Goal: Complete application form

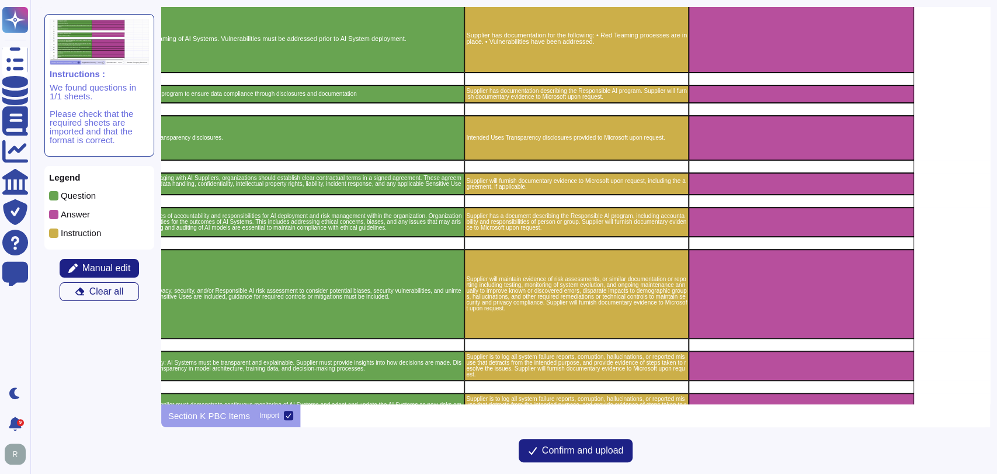
scroll to position [0, 280]
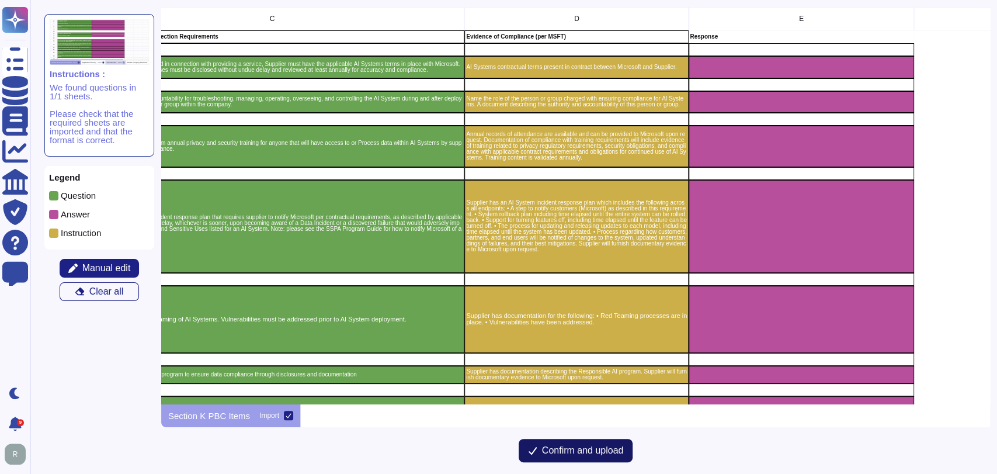
click at [584, 449] on span "Confirm and upload" at bounding box center [583, 450] width 82 height 9
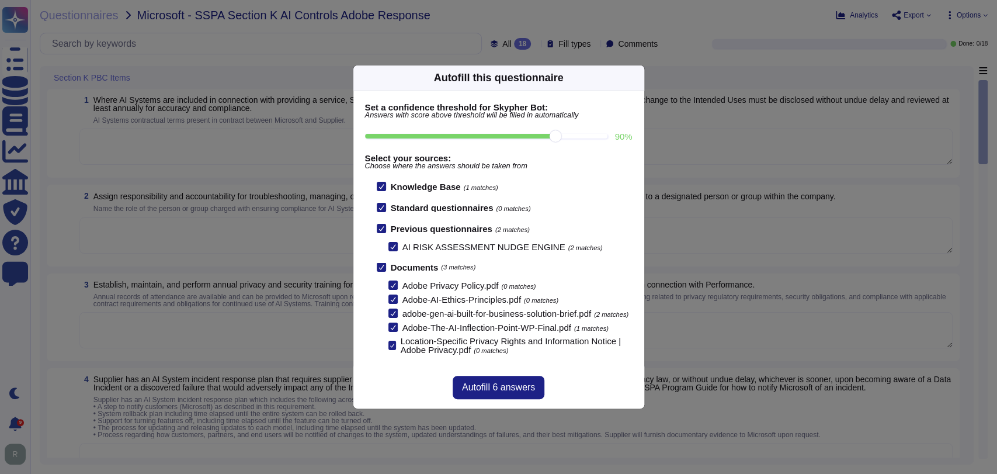
click at [557, 134] on input "90 %" at bounding box center [486, 136] width 243 height 5
type input "90"
click at [488, 391] on span "Autofill 6 answers" at bounding box center [498, 387] width 73 height 9
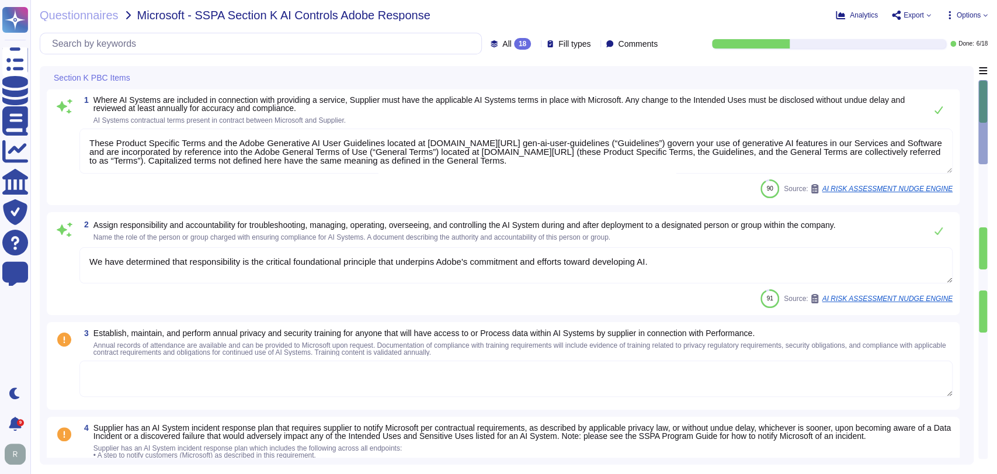
type textarea "These Product Specific Terms and the Adobe Generative AI User Guidelines locate…"
type textarea "We have determined that responsibility is the critical foundational principle t…"
click at [659, 165] on textarea "These Product Specific Terms and the Adobe Generative AI User Guidelines locate…" at bounding box center [515, 151] width 873 height 45
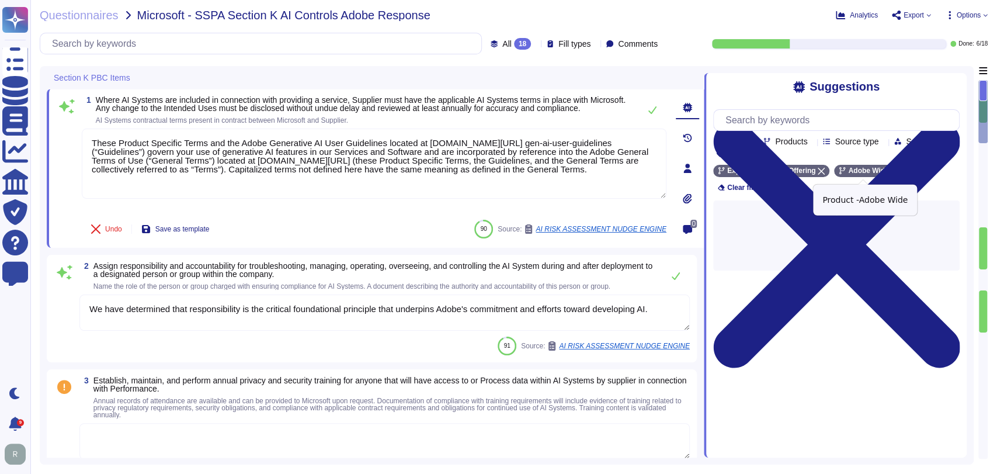
click at [892, 171] on icon at bounding box center [895, 171] width 7 height 7
click at [334, 305] on textarea "We have determined that responsibility is the critical foundational principle t…" at bounding box center [384, 312] width 610 height 36
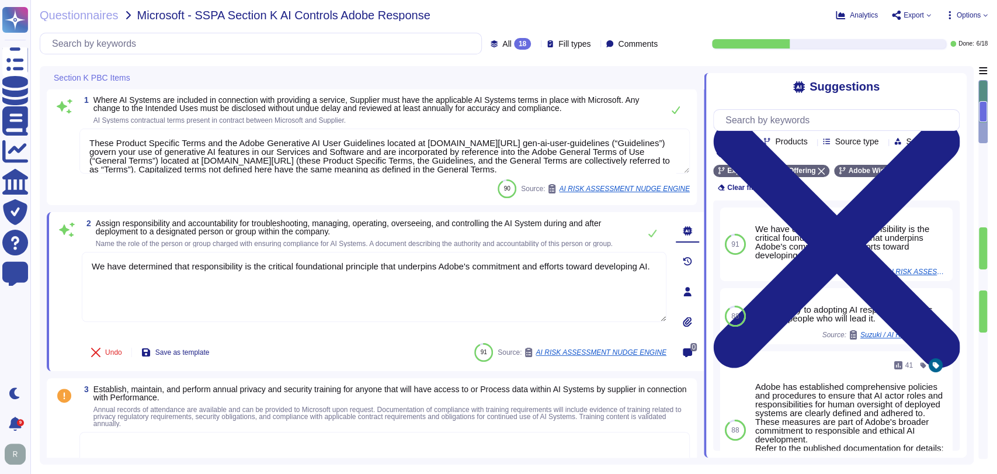
click at [375, 240] on span "Name the role of the person or group charged with ensuring compliance for AI Sy…" at bounding box center [354, 244] width 517 height 8
click at [363, 395] on span "Establish, maintain, and perform annual privacy and security training for anyon…" at bounding box center [391, 393] width 596 height 16
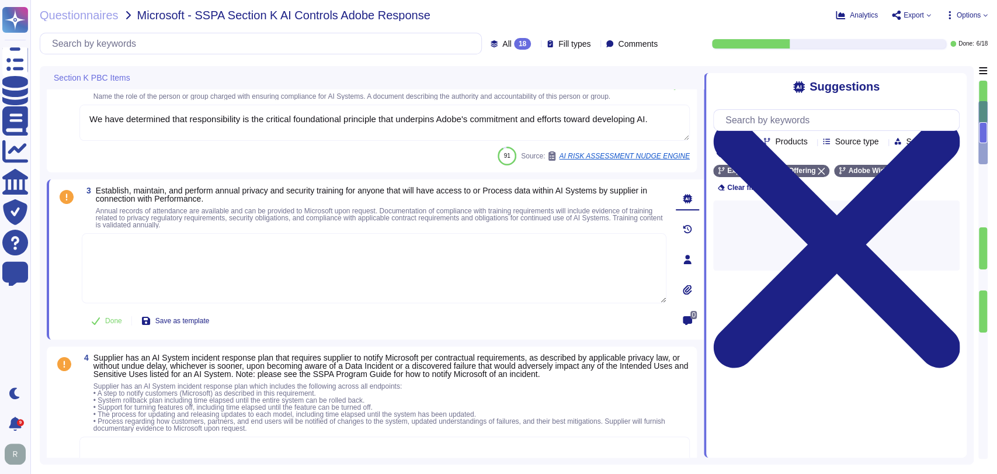
scroll to position [148, 0]
click at [279, 269] on textarea at bounding box center [374, 268] width 585 height 70
click at [892, 173] on icon at bounding box center [895, 171] width 7 height 7
click at [428, 268] on textarea at bounding box center [374, 268] width 585 height 70
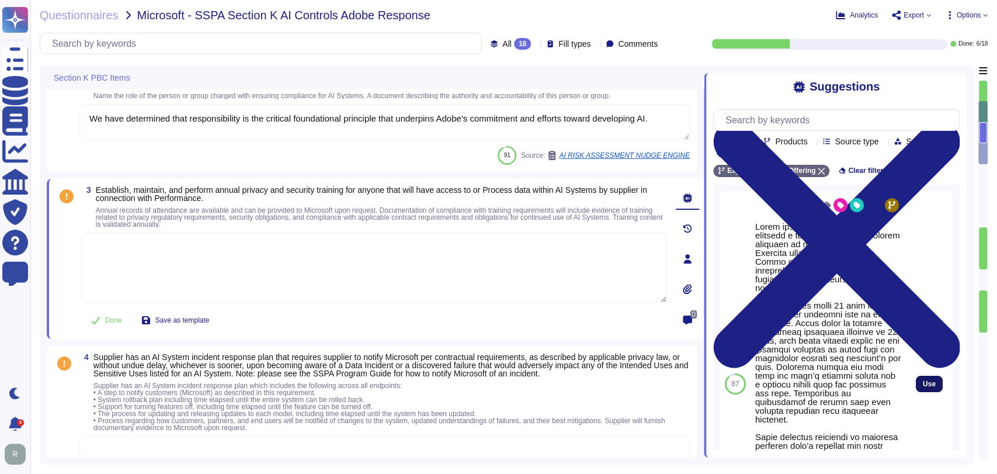
click at [928, 388] on button "Use" at bounding box center [929, 384] width 27 height 16
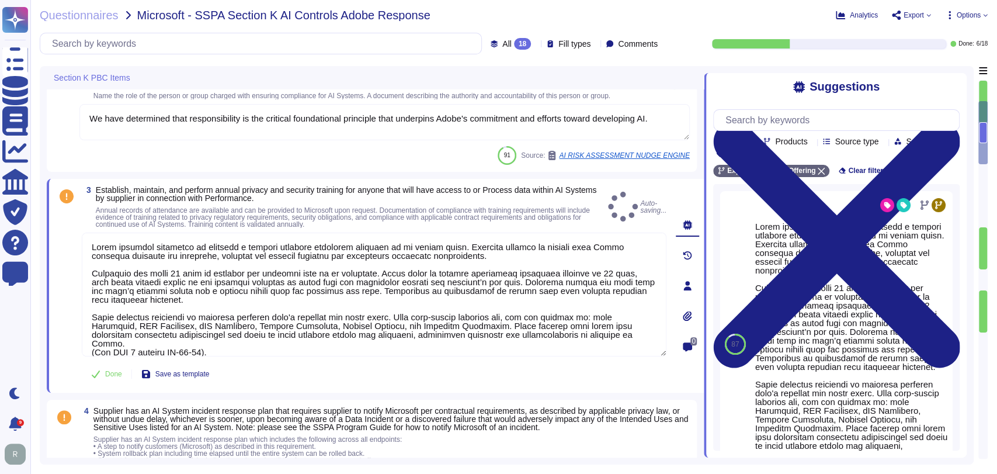
type textarea "Lorem ipsumdol sitametco ad elitsedd e tempori utlabore etdolorem aliquaen ad m…"
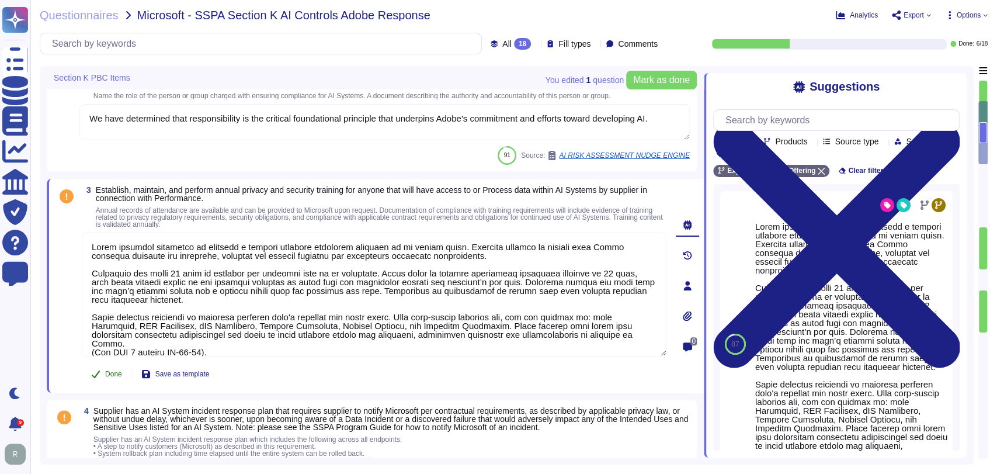
click at [115, 365] on button "Done" at bounding box center [107, 373] width 50 height 23
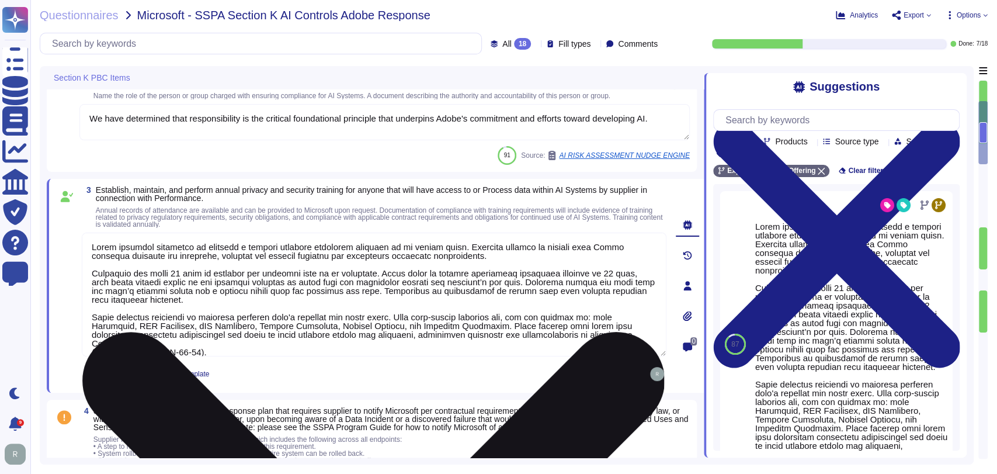
scroll to position [1, 0]
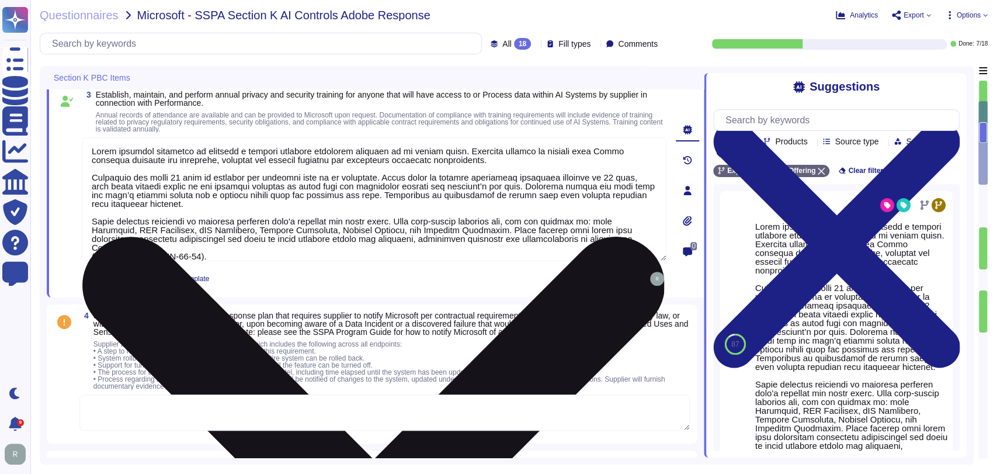
type textarea "Please see Sales Legal for information regarding legal agreements in contracts."
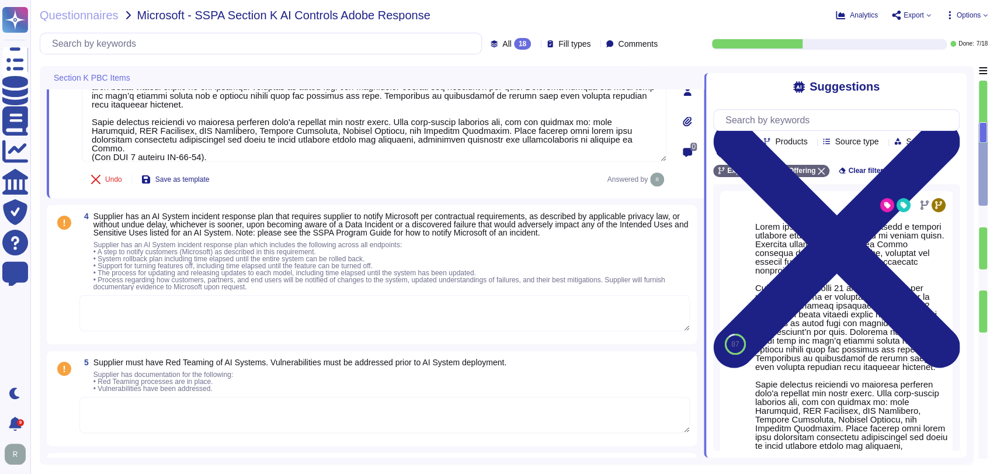
type textarea "At Adobe, our AI Ethics principles guide every step of the AI development proce…"
click at [380, 310] on textarea at bounding box center [384, 311] width 610 height 36
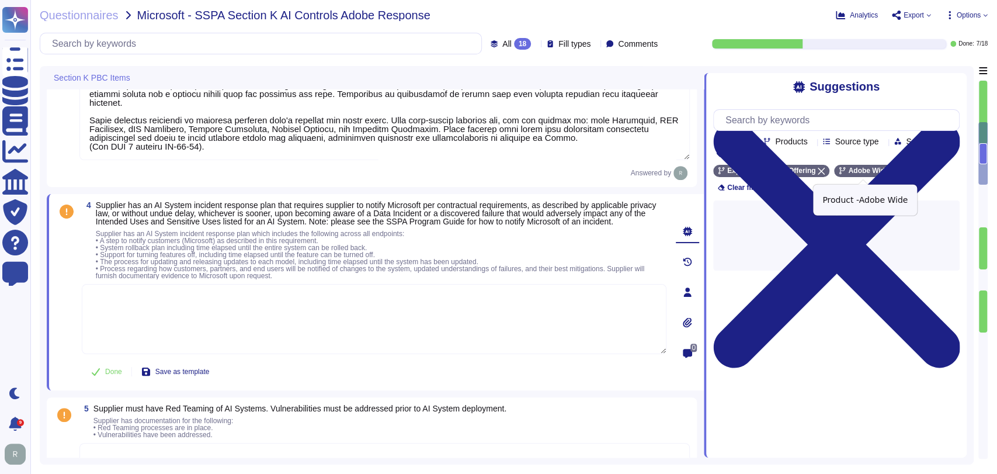
click at [892, 171] on icon at bounding box center [895, 171] width 7 height 7
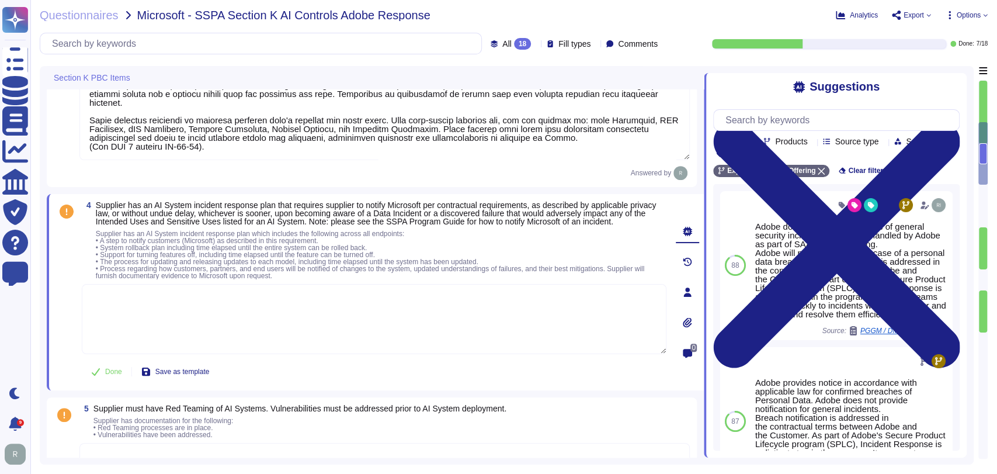
click at [332, 320] on textarea at bounding box center [374, 319] width 585 height 70
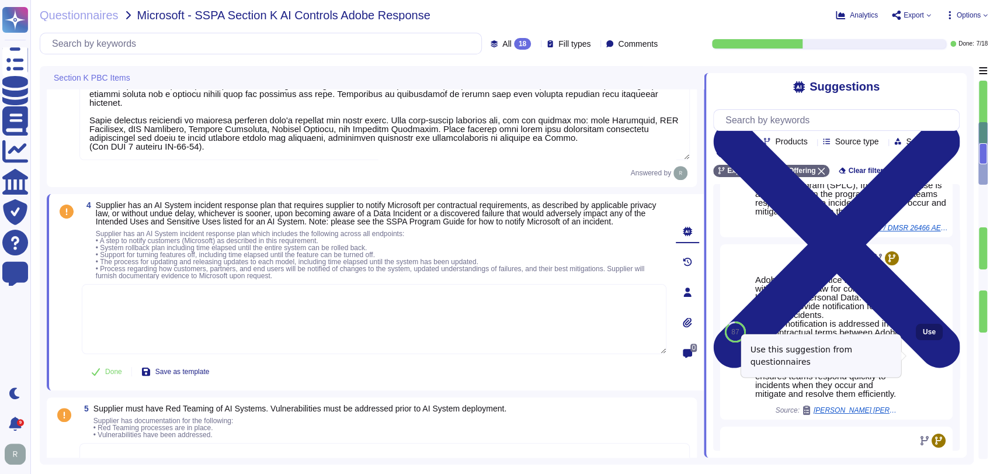
click at [923, 335] on span "Use" at bounding box center [929, 331] width 13 height 7
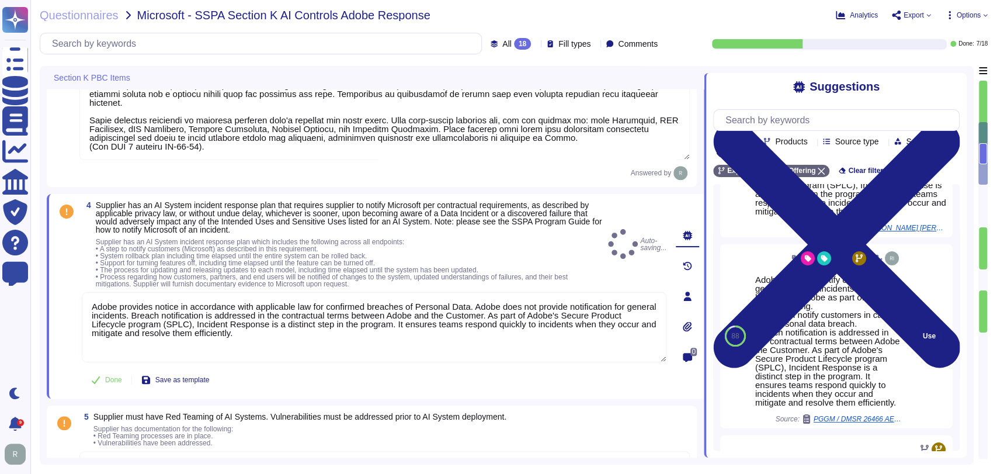
scroll to position [103, 0]
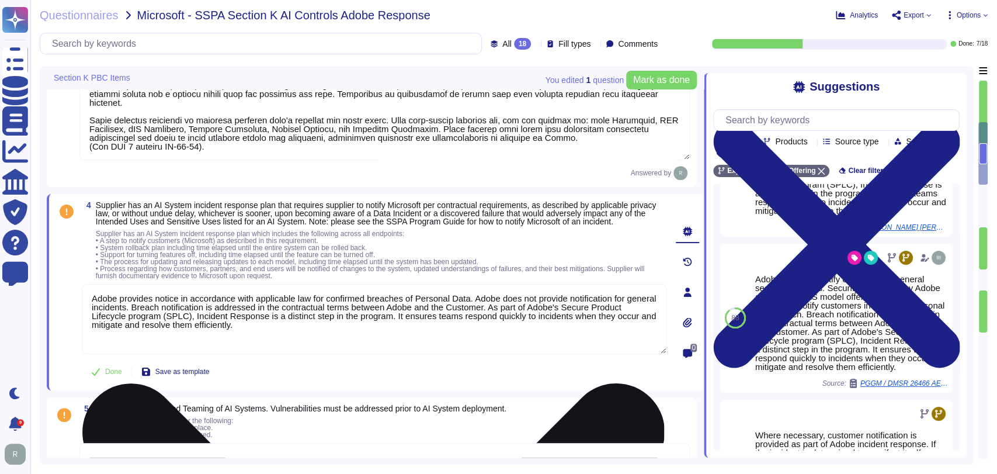
click at [508, 307] on textarea "Adobe provides notice in accordance with applicable law for confirmed breaches …" at bounding box center [374, 319] width 585 height 70
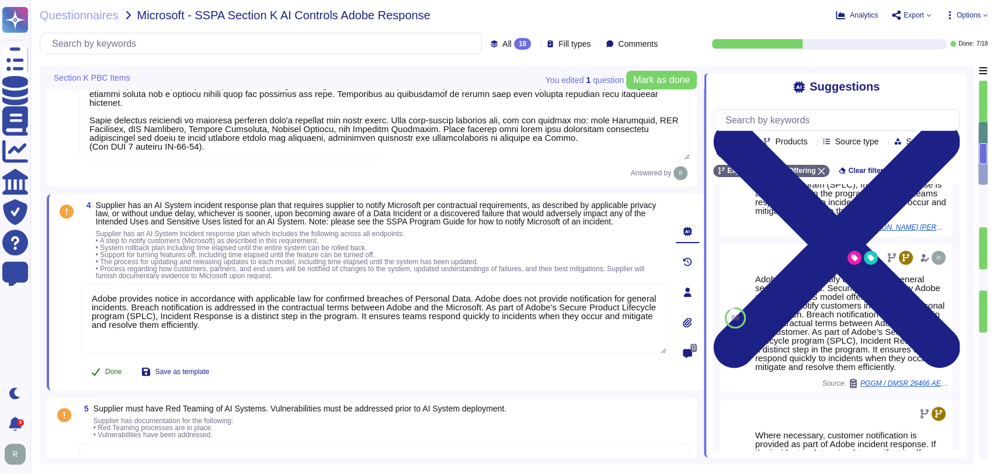
click at [108, 370] on button "Done" at bounding box center [107, 371] width 50 height 23
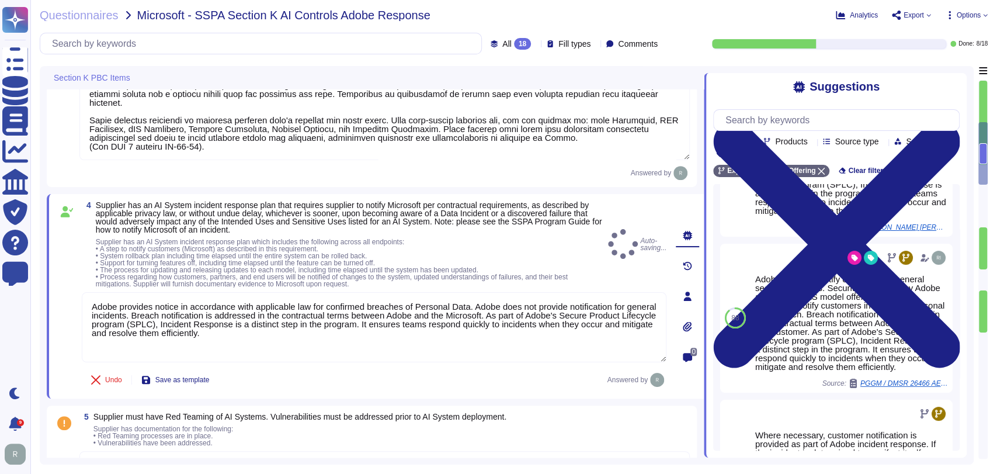
type textarea "Adobe provides notice in accordance with applicable law for confirmed breaches …"
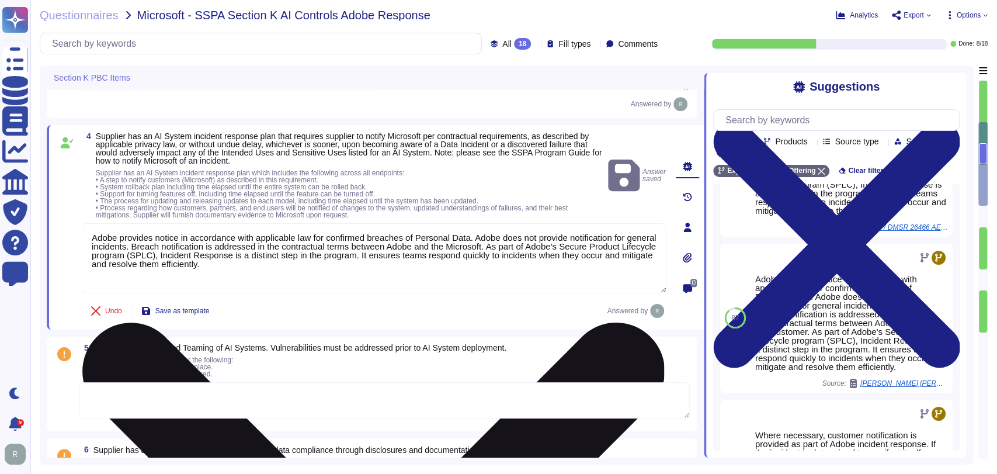
type textarea "At Adobe, our AI Ethics principles guide every step of the AI development proce…"
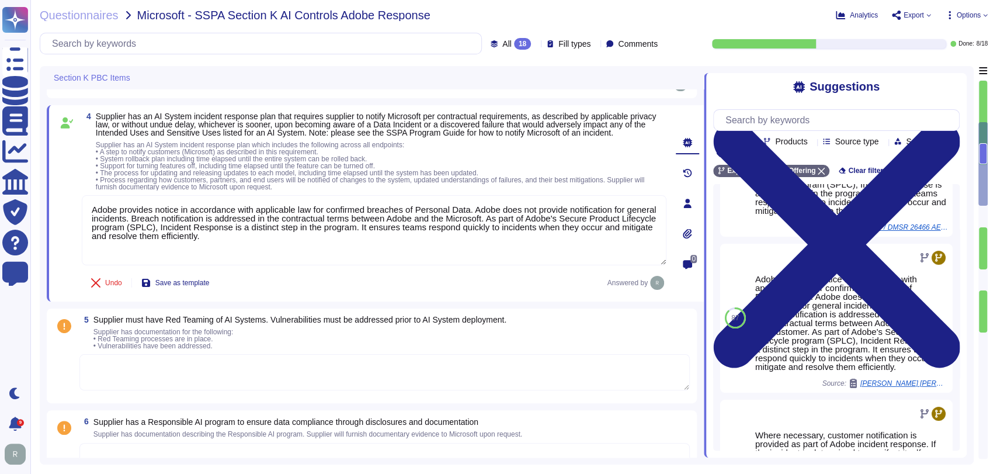
click at [231, 374] on textarea at bounding box center [384, 372] width 610 height 36
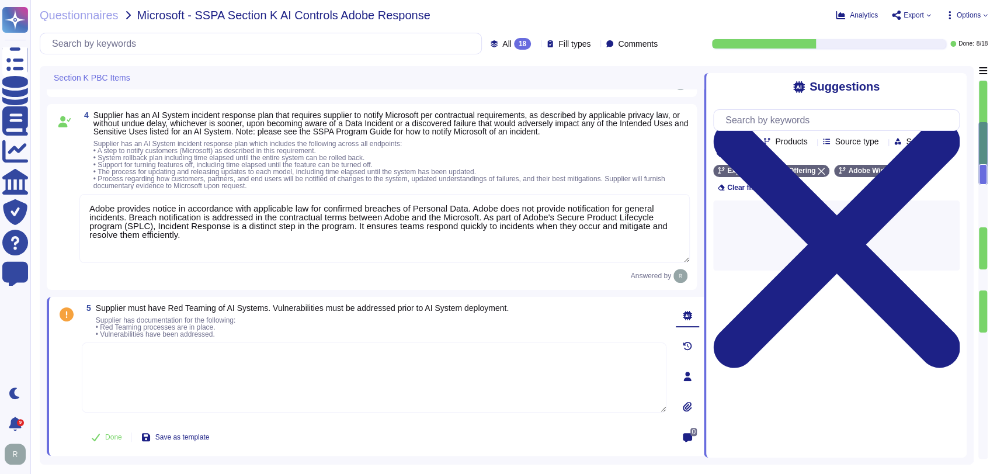
scroll to position [428, 0]
click at [892, 170] on icon at bounding box center [895, 171] width 7 height 7
